Goal: Navigation & Orientation: Find specific page/section

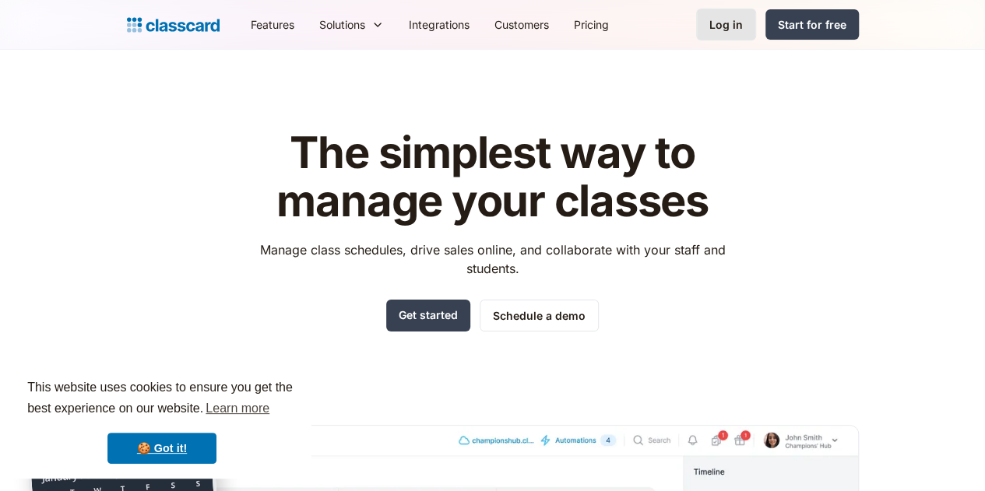
click at [743, 29] on div "Log in" at bounding box center [725, 24] width 33 height 16
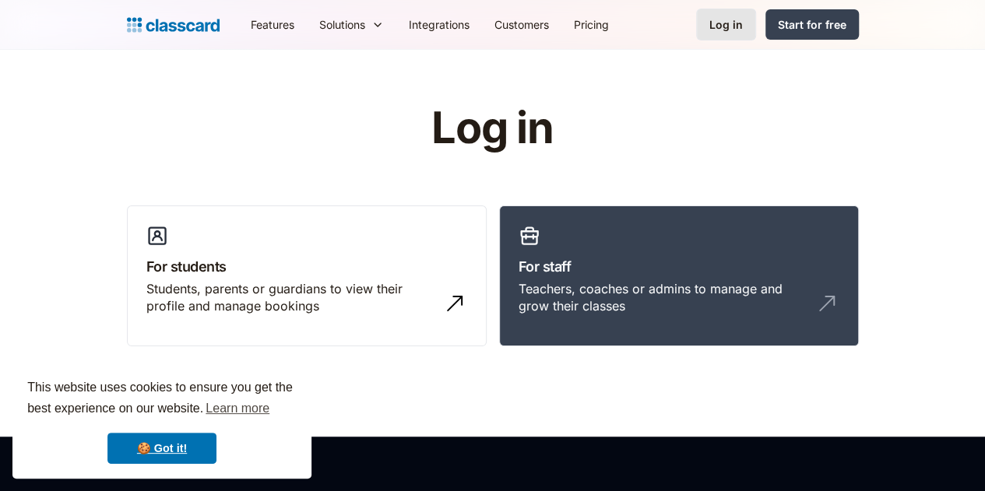
click at [743, 29] on div "Log in" at bounding box center [725, 24] width 33 height 16
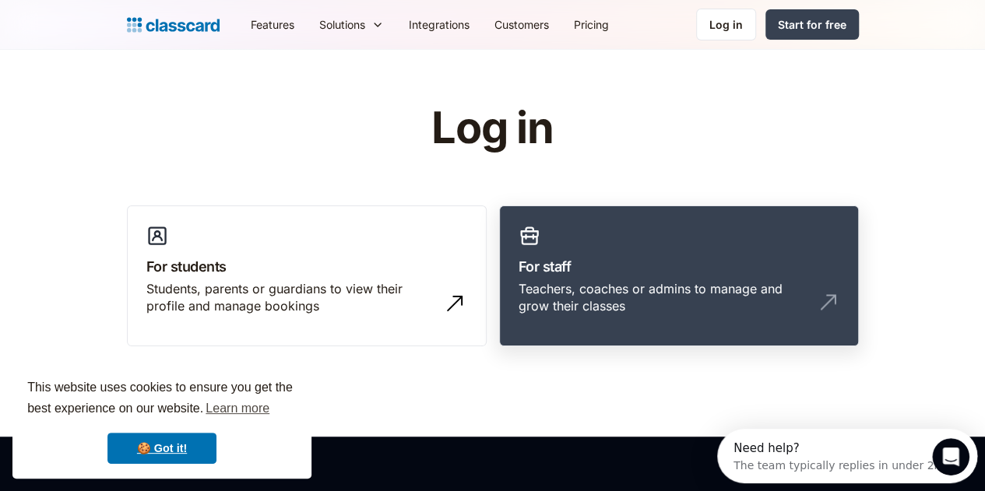
click at [637, 265] on h3 "For staff" at bounding box center [678, 266] width 321 height 21
